Goal: Navigation & Orientation: Find specific page/section

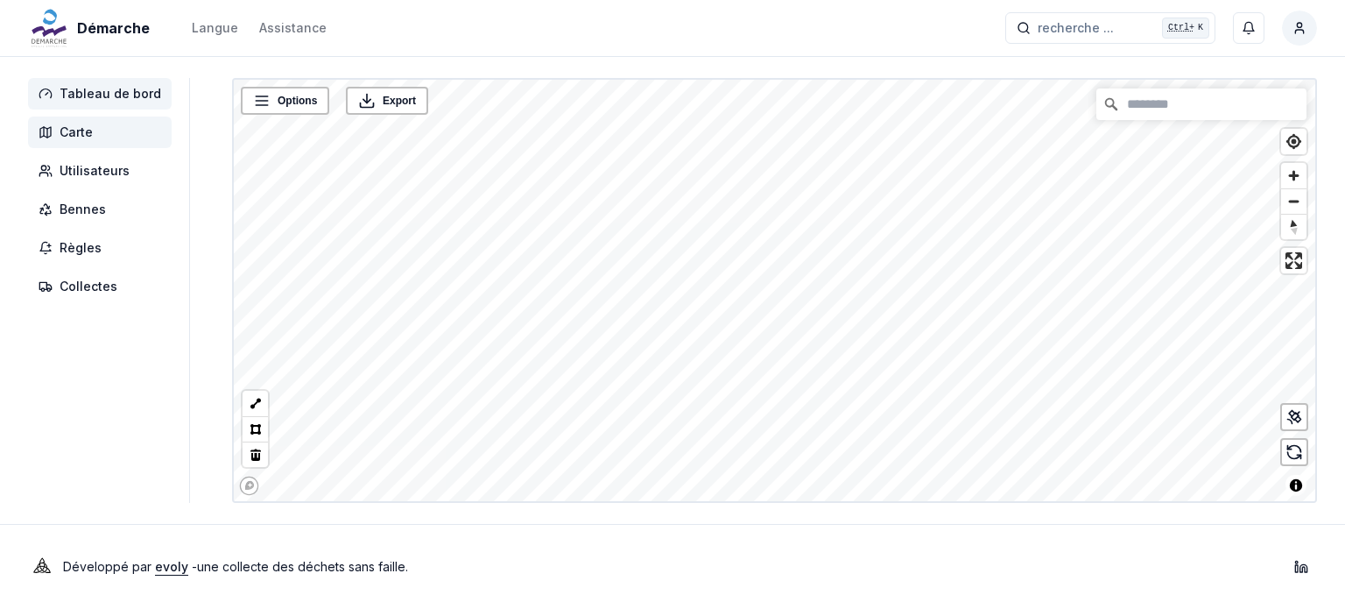
click at [81, 91] on span "Tableau de bord" at bounding box center [111, 94] width 102 height 18
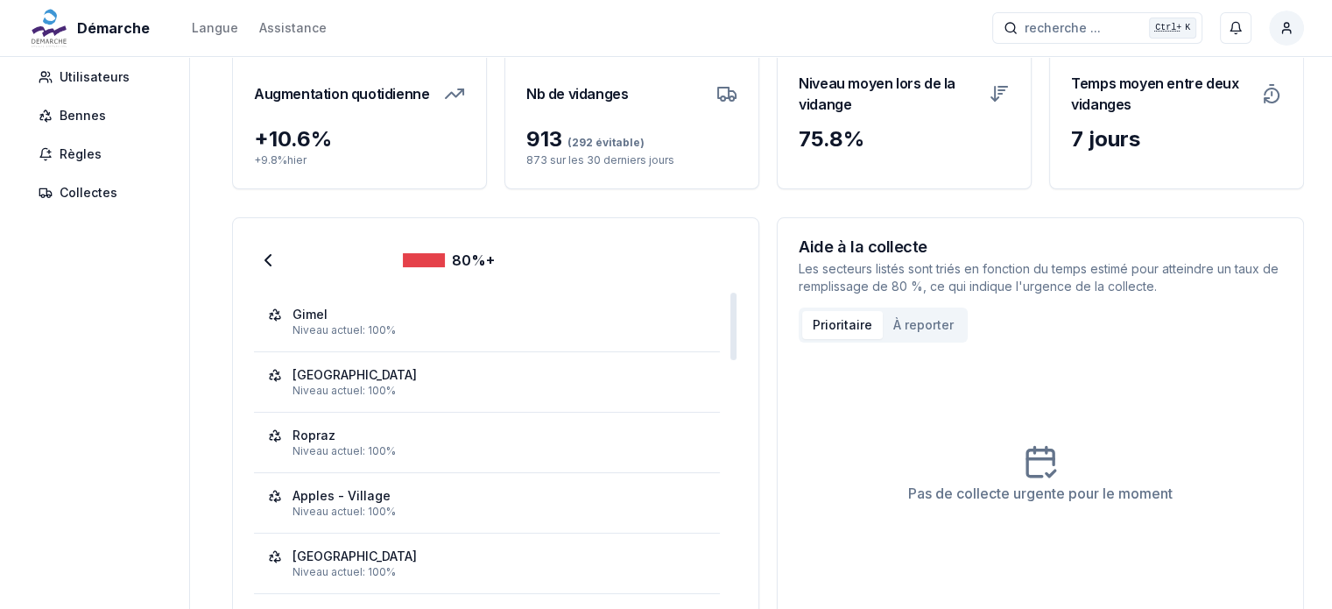
click at [433, 250] on div "80%+" at bounding box center [449, 260] width 92 height 21
click at [262, 247] on div at bounding box center [268, 260] width 28 height 28
click at [257, 258] on icon at bounding box center [267, 260] width 21 height 21
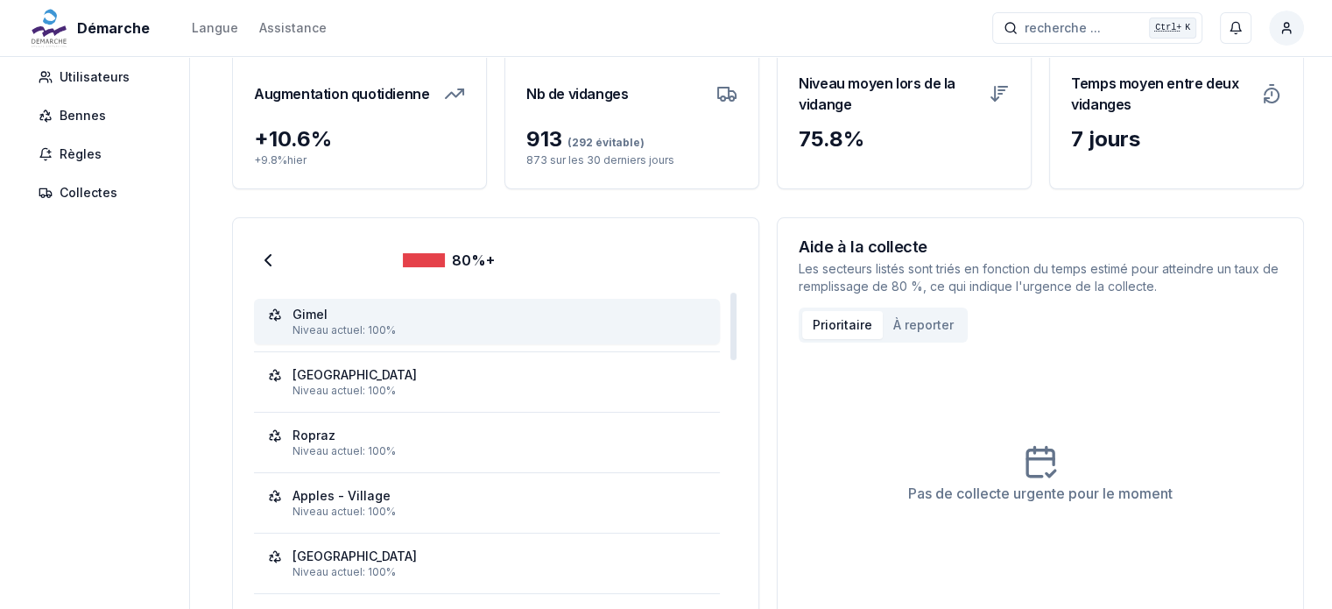
click at [455, 325] on div "Niveau actuel: 100%" at bounding box center [498, 330] width 413 height 14
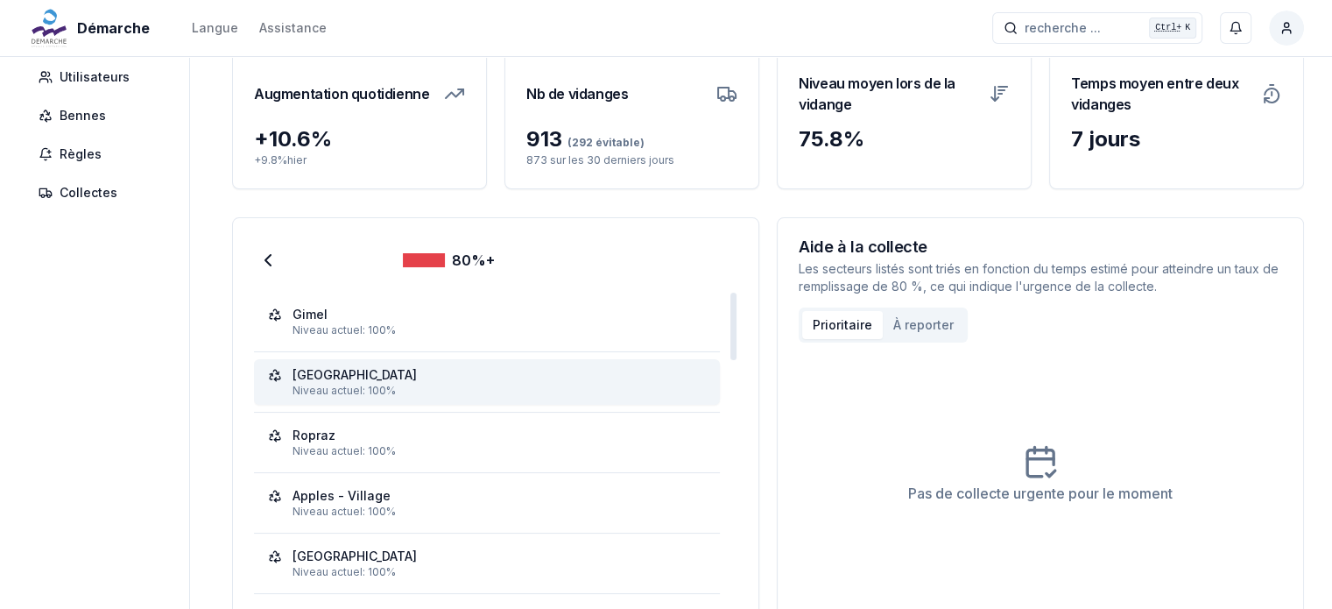
click at [548, 384] on div "Niveau actuel: 100%" at bounding box center [498, 391] width 413 height 14
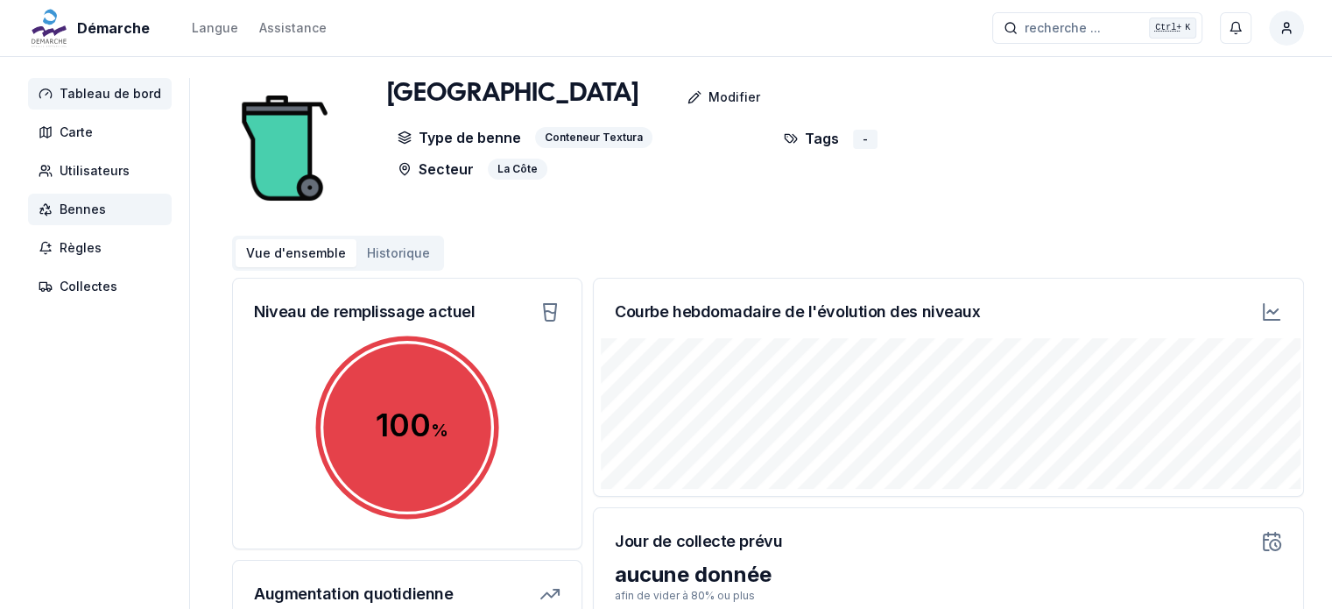
click at [110, 87] on span "Tableau de bord" at bounding box center [111, 94] width 102 height 18
